Goal: Find specific page/section: Find specific page/section

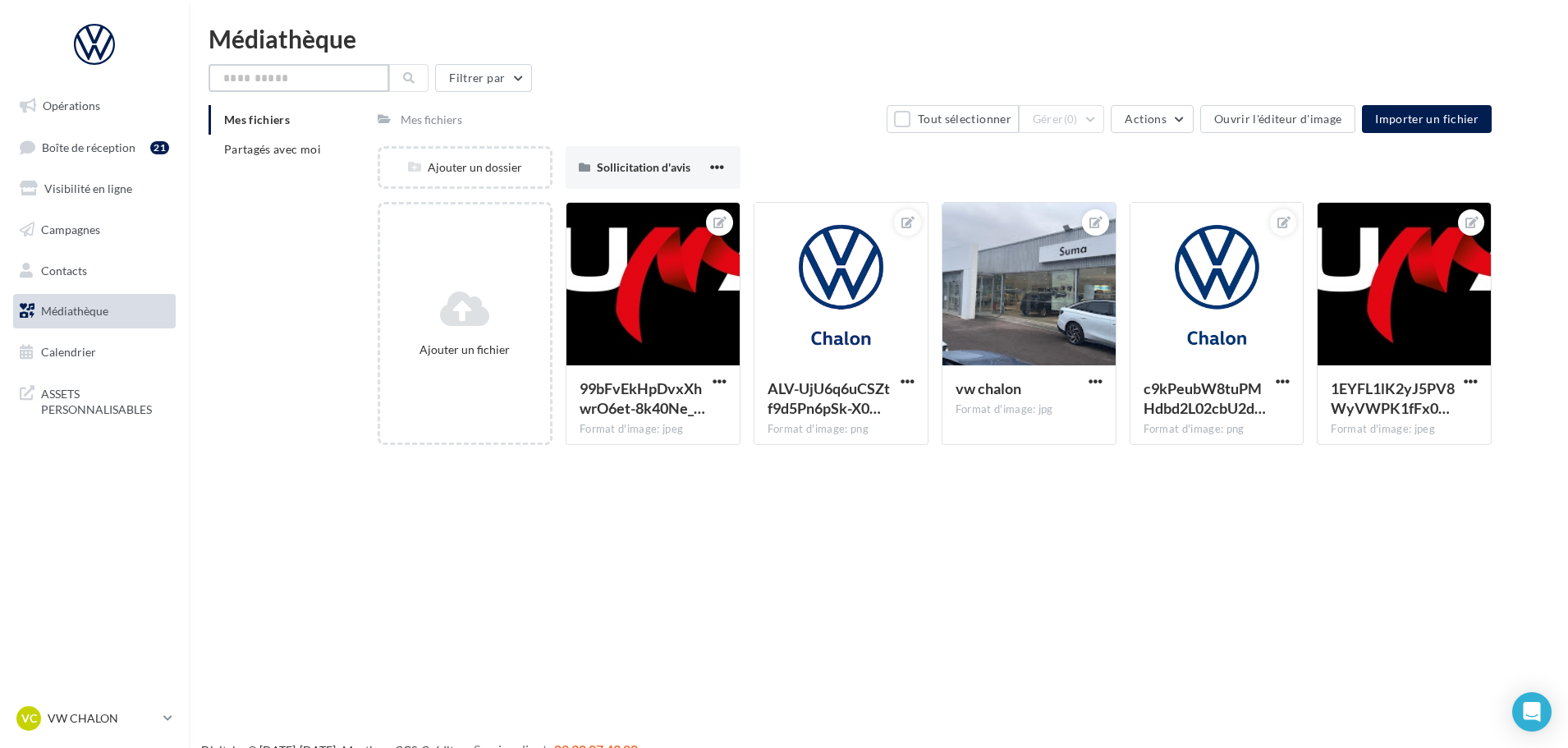
click at [268, 80] on input "text" at bounding box center [298, 78] width 180 height 28
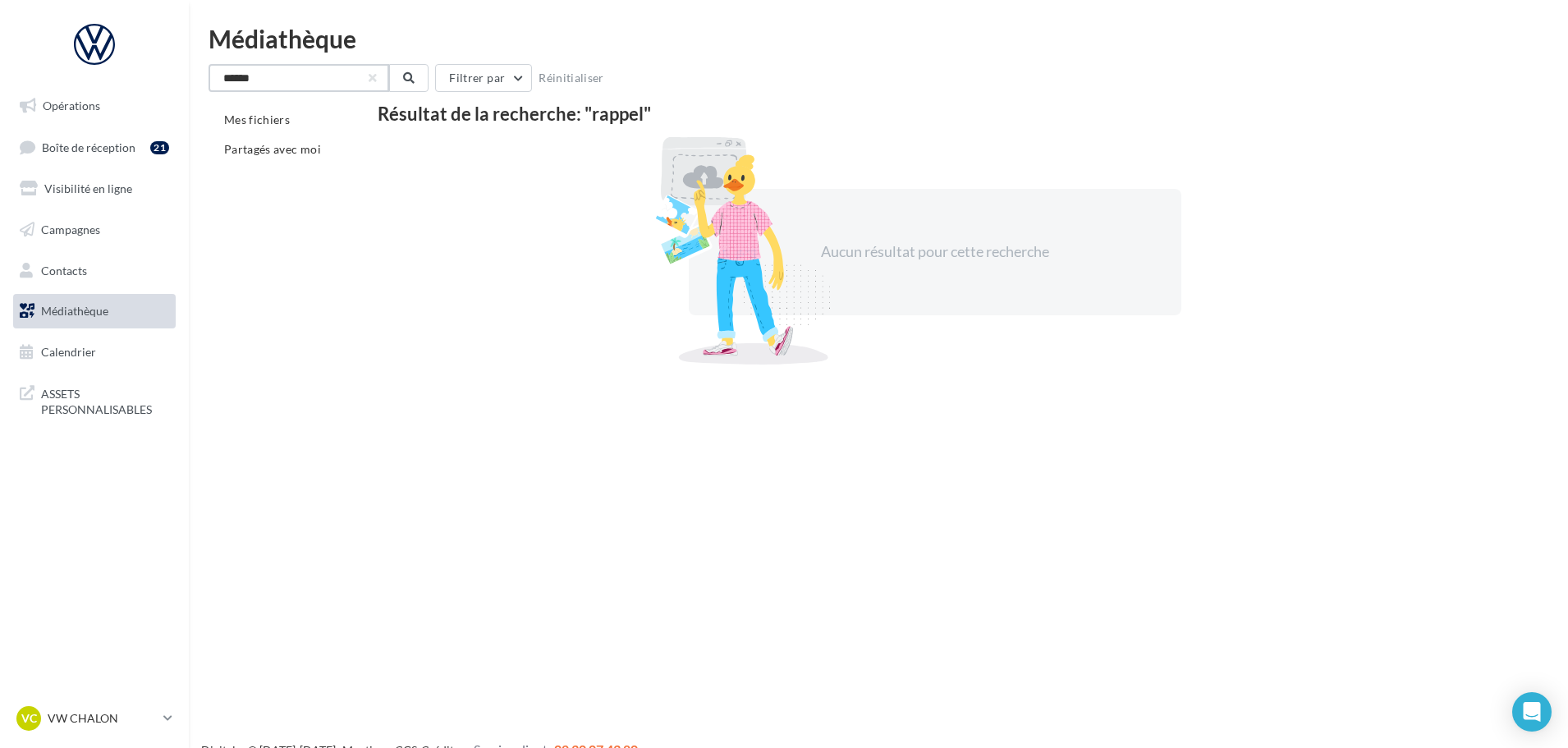
drag, startPoint x: 269, startPoint y: 80, endPoint x: 176, endPoint y: 75, distance: 93.1
click at [176, 75] on div "Opérations Boîte de réception 21 Visibilité en ligne Campagnes Contacts Médiath…" at bounding box center [784, 400] width 1568 height 748
type input "******"
click at [408, 80] on icon at bounding box center [409, 78] width 12 height 12
click at [104, 148] on span "Boîte de réception" at bounding box center [88, 146] width 93 height 14
